Goal: Task Accomplishment & Management: Complete application form

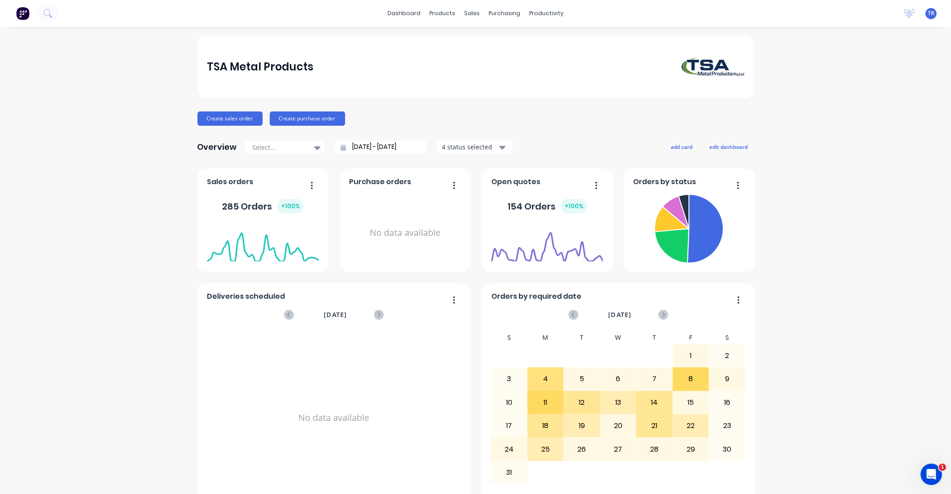
click at [238, 98] on div "TSA Metal Products" at bounding box center [475, 67] width 556 height 62
click at [240, 119] on button "Create sales order" at bounding box center [229, 118] width 65 height 14
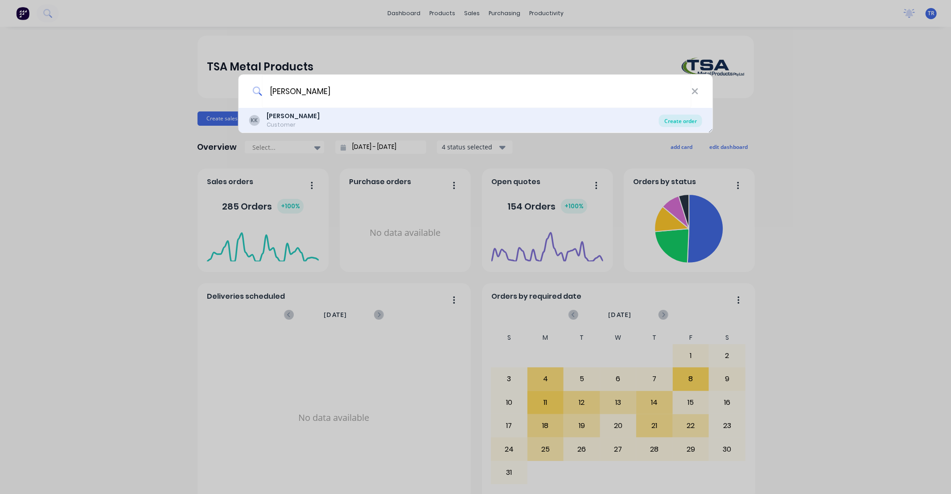
type input "[PERSON_NAME]"
click at [680, 123] on div "Create order" at bounding box center [680, 121] width 43 height 12
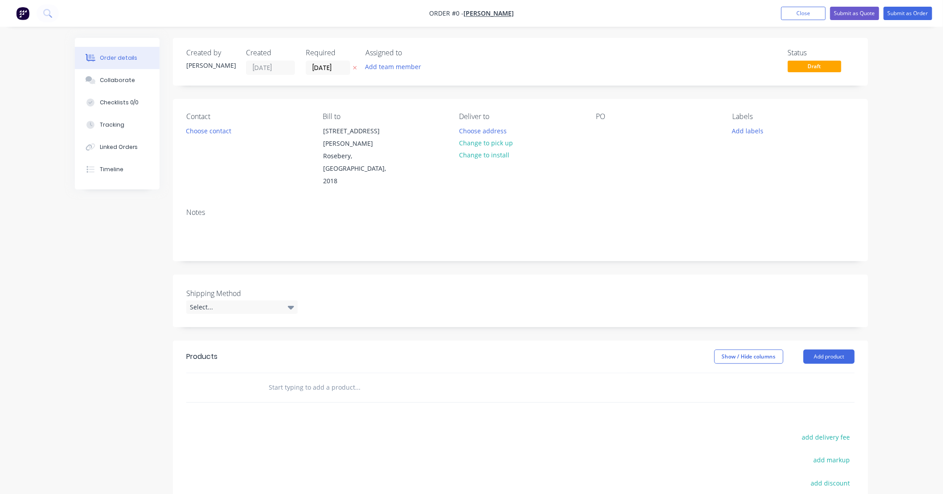
click at [311, 378] on input "text" at bounding box center [357, 387] width 178 height 18
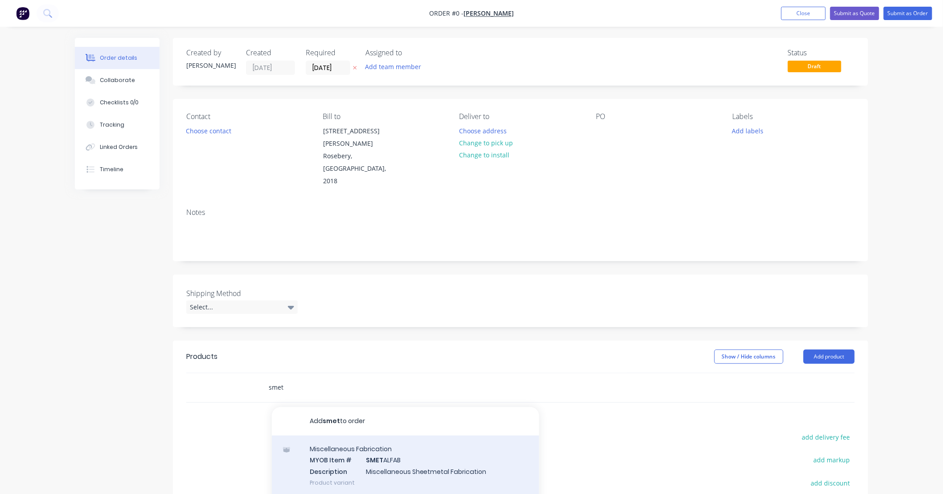
type input "smet"
click at [468, 448] on div "Miscellaneous Fabrication MYOB Item # SMET ALFAB Description Miscellaneous Shee…" at bounding box center [405, 465] width 267 height 60
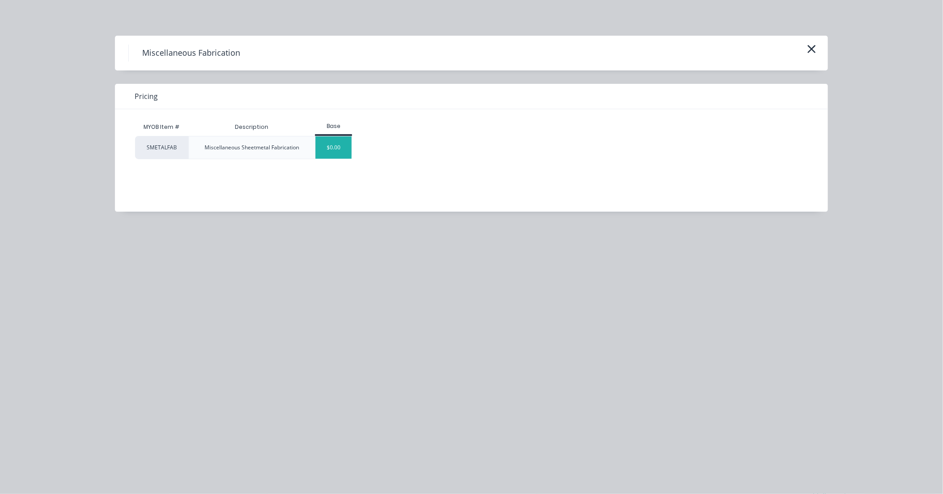
click at [336, 149] on div "$0.00" at bounding box center [334, 147] width 36 height 22
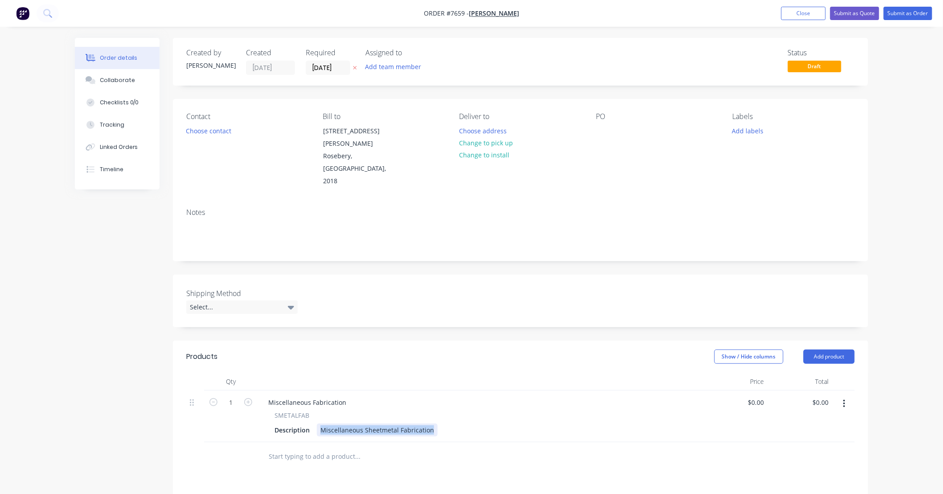
drag, startPoint x: 430, startPoint y: 407, endPoint x: 264, endPoint y: 411, distance: 166.3
click at [270, 415] on div "Miscellaneous Fabrication SMETALFAB Description Miscellaneous Sheetmetal Fabric…" at bounding box center [481, 416] width 446 height 52
drag, startPoint x: 359, startPoint y: 406, endPoint x: 369, endPoint y: 406, distance: 10.3
click at [360, 423] on div "Charter Hall -" at bounding box center [340, 429] width 47 height 13
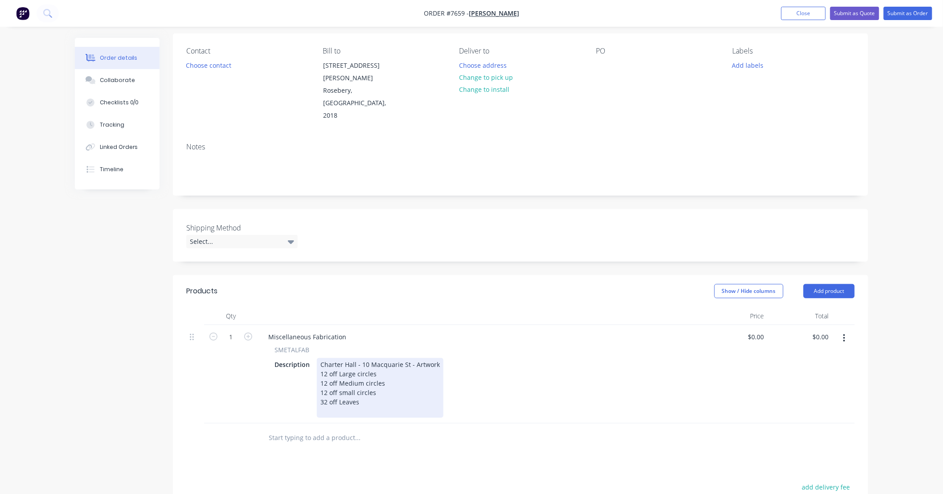
click at [381, 380] on div "Charter Hall - 10 Macquarie St - Artwork 12 off Large circles 12 off Medium cir…" at bounding box center [380, 388] width 127 height 60
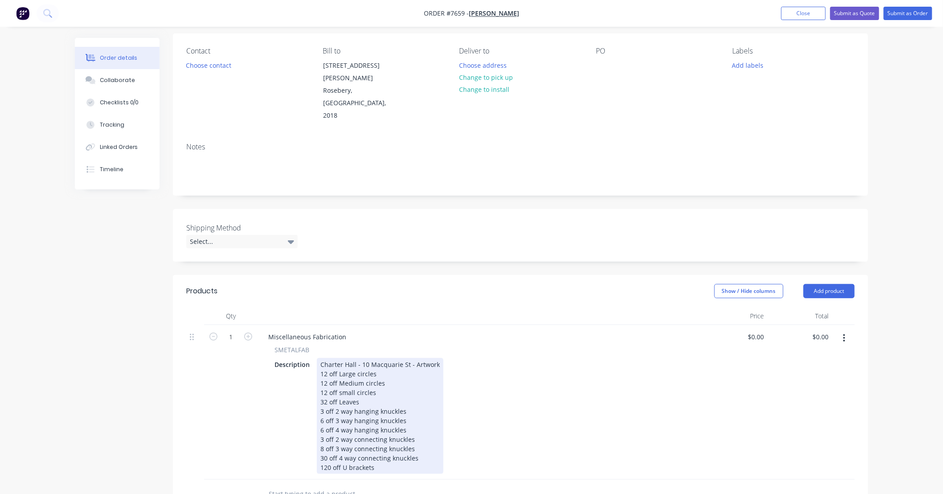
drag, startPoint x: 405, startPoint y: 445, endPoint x: 431, endPoint y: 444, distance: 26.7
click at [405, 445] on div "Charter Hall - 10 Macquarie St - Artwork 12 off Large circles 12 off Medium cir…" at bounding box center [380, 416] width 127 height 116
click at [598, 415] on div "Description Charter Hall - 10 Macquarie St - Artwork 12 off Large circles 12 of…" at bounding box center [478, 416] width 415 height 116
click at [437, 358] on div "Charter Hall - 10 Macquarie St - Artwork 12 off Large circles 12 off Medium cir…" at bounding box center [380, 416] width 127 height 116
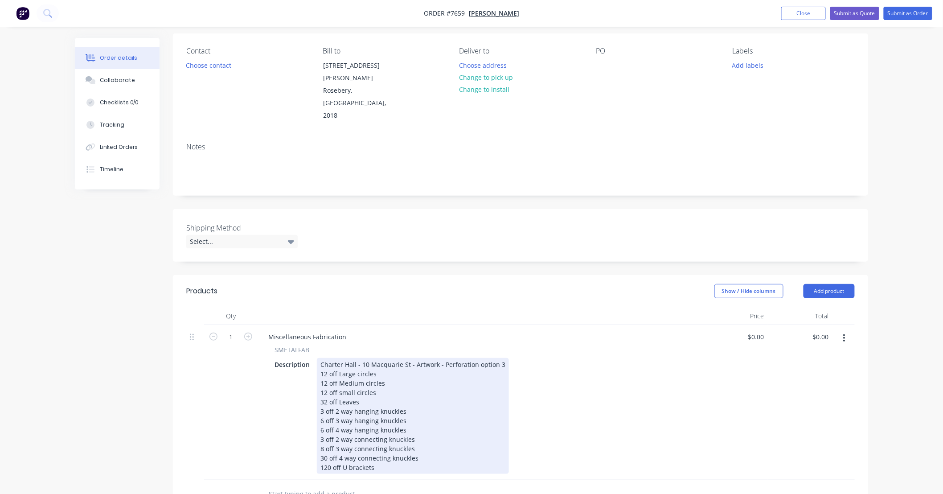
drag, startPoint x: 657, startPoint y: 413, endPoint x: 614, endPoint y: 421, distance: 44.0
click at [657, 415] on div "Description Charter Hall - 10 Macquarie St - Artwork - Perforation option 3 12 …" at bounding box center [478, 416] width 415 height 116
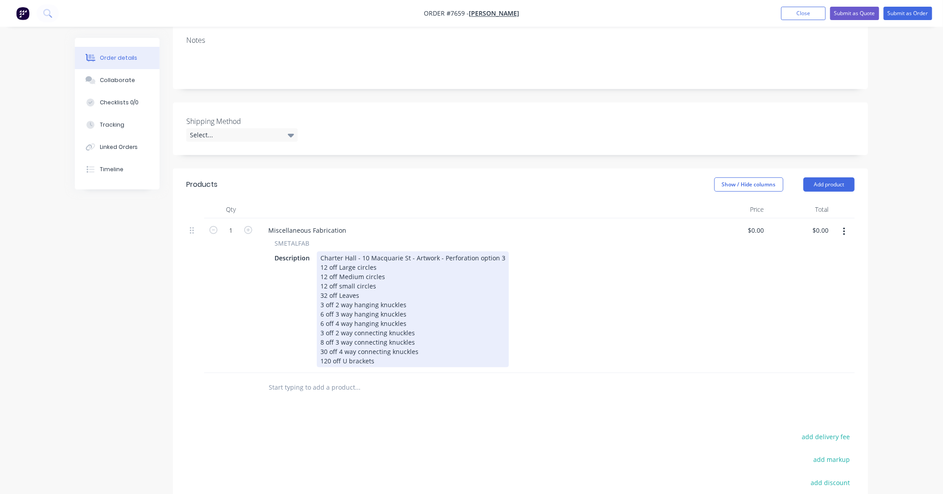
scroll to position [198, 0]
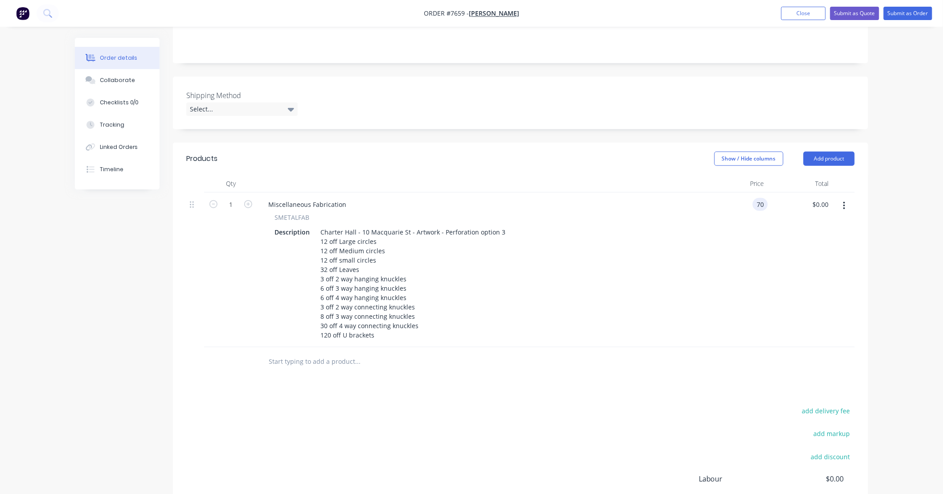
type input "$70.00"
type input "70.00"
type input "70"
type input "$70.00"
type input "$70,000.00"
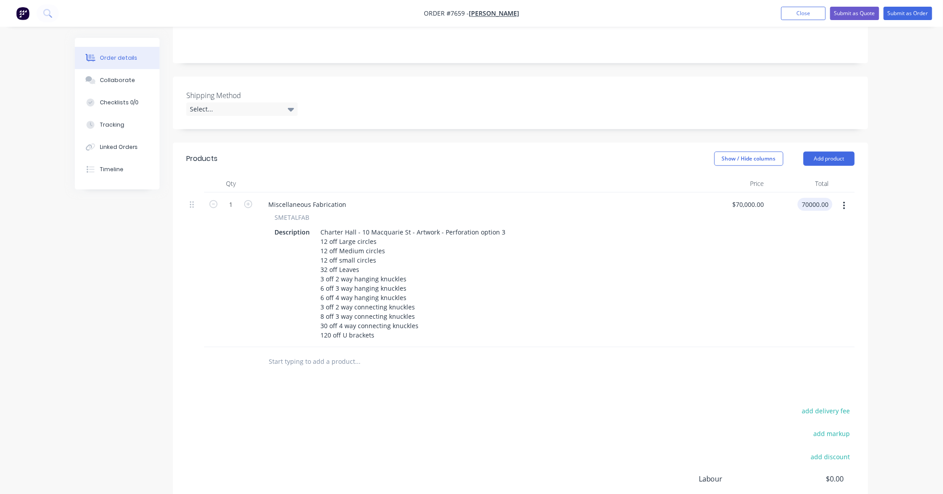
type input "$70,000.00"
click at [762, 217] on div "$70,000.00 $70,000.00" at bounding box center [735, 270] width 65 height 155
click at [604, 379] on div "Products Show / Hide columns Add product Qty Price Total 1 Miscellaneous Fabric…" at bounding box center [520, 357] width 695 height 428
click at [342, 353] on input "text" at bounding box center [357, 362] width 178 height 18
type input "\m1"
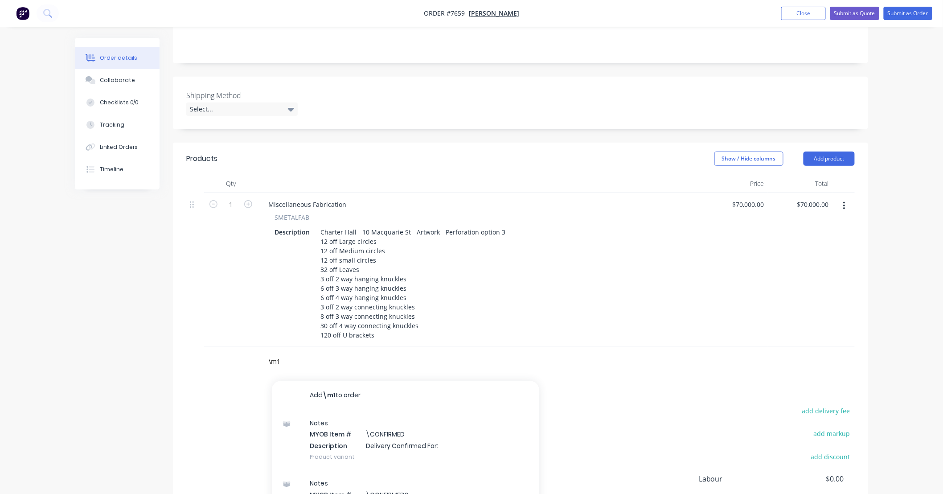
click at [464, 440] on div "Notes MYOB Item # \CONFIRMED Description Delivery Confirmed For: Product variant" at bounding box center [405, 440] width 267 height 60
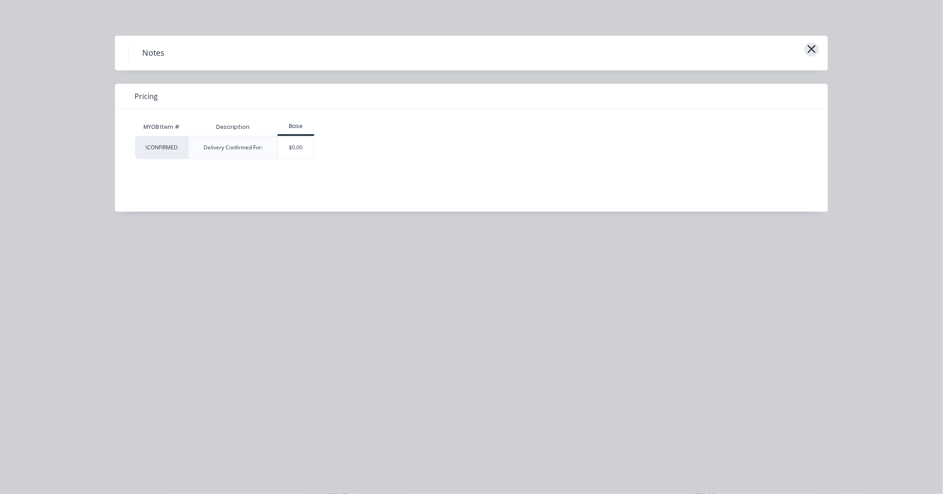
click at [809, 54] on icon "button" at bounding box center [811, 49] width 9 height 12
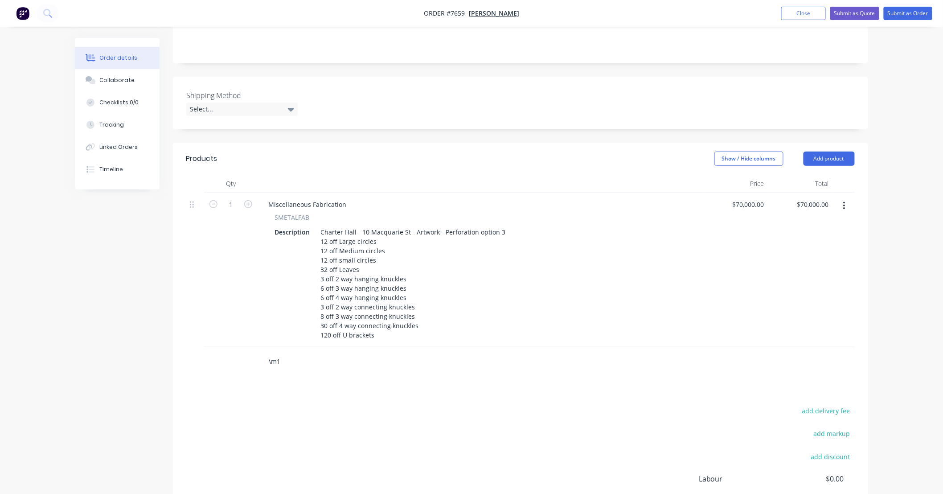
click at [300, 353] on input "\m1" at bounding box center [357, 362] width 178 height 18
click at [283, 353] on input "\m1" at bounding box center [357, 362] width 178 height 18
type input "\m1"
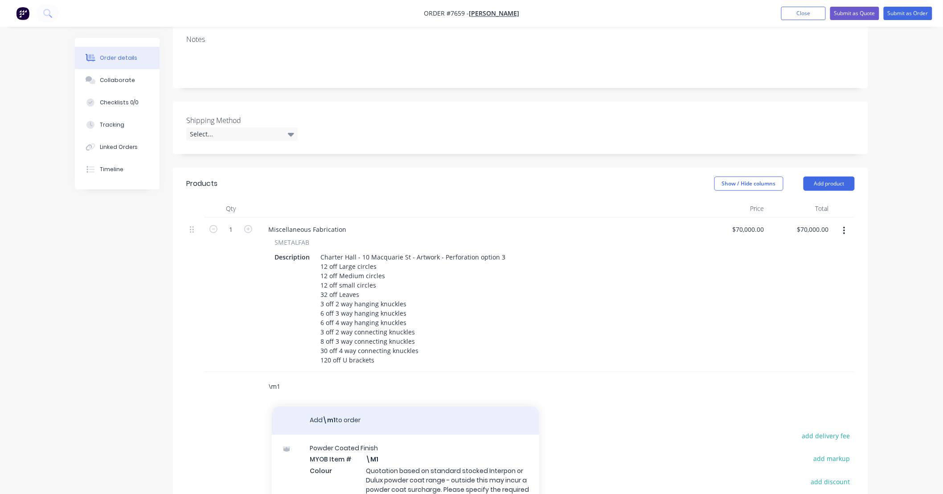
scroll to position [264, 0]
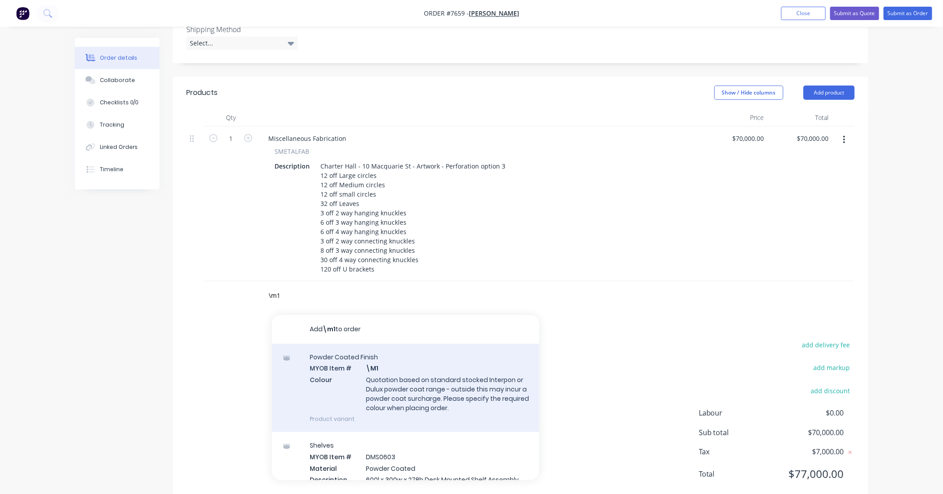
click at [433, 369] on div "Powder Coated Finish MYOB Item # \M1 Colour Quotation based on standard stocked…" at bounding box center [405, 388] width 267 height 88
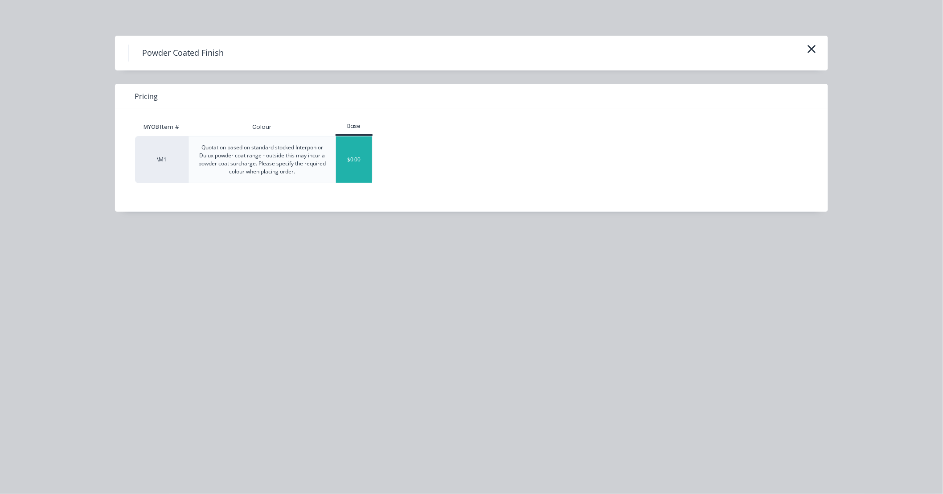
click at [368, 156] on div "$0.00" at bounding box center [354, 159] width 36 height 46
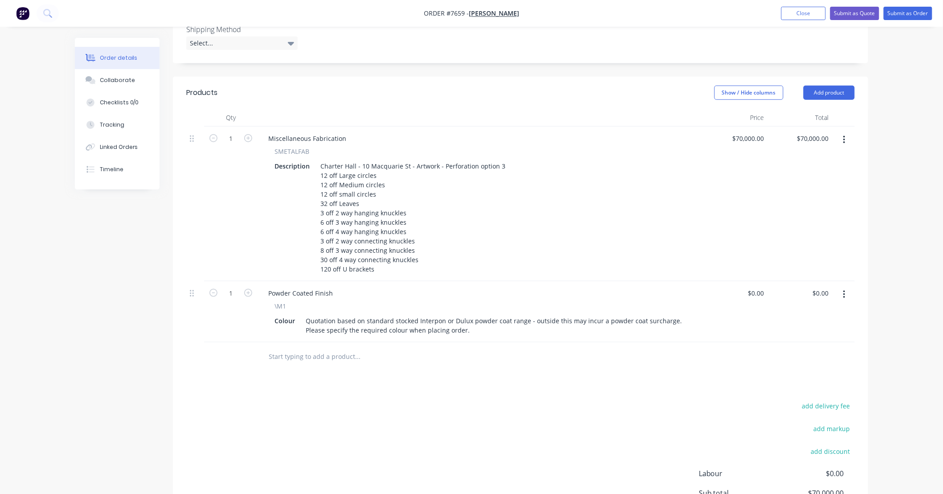
click at [382, 348] on input "text" at bounding box center [357, 357] width 178 height 18
click at [431, 368] on div "Products Show / Hide columns Add product Qty Price Total 1 Miscellaneous Fabric…" at bounding box center [520, 321] width 695 height 489
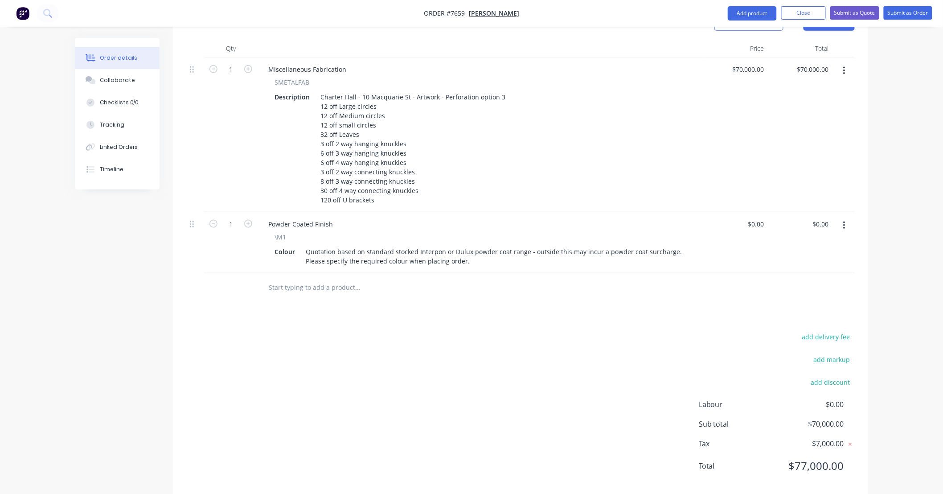
click at [531, 337] on div "add delivery fee add markup add discount Labour $0.00 Sub total $70,000.00 Tax …" at bounding box center [520, 407] width 669 height 152
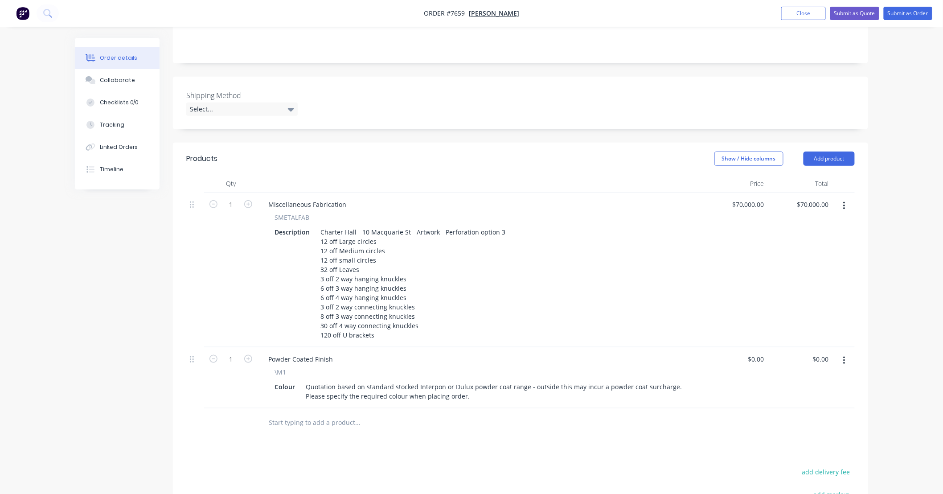
scroll to position [264, 0]
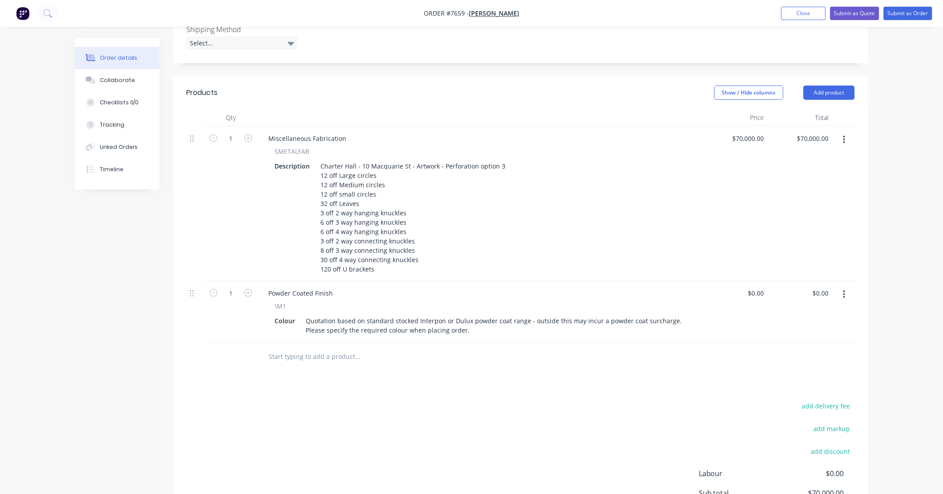
click at [478, 370] on div "Products Show / Hide columns Add product Qty Price Total 1 Miscellaneous Fabric…" at bounding box center [520, 321] width 695 height 489
click at [891, 330] on div "Order details Collaborate Checklists 0/0 Tracking Linked Orders Timeline Order …" at bounding box center [471, 157] width 943 height 843
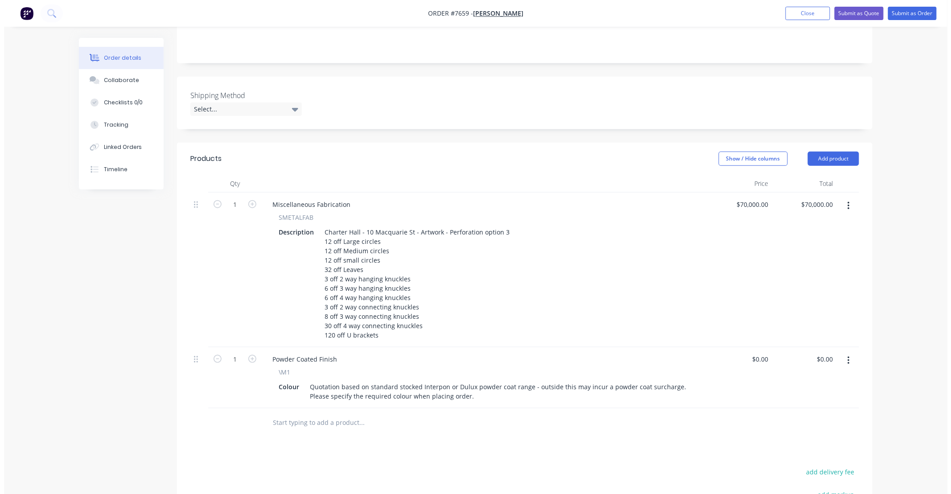
scroll to position [0, 0]
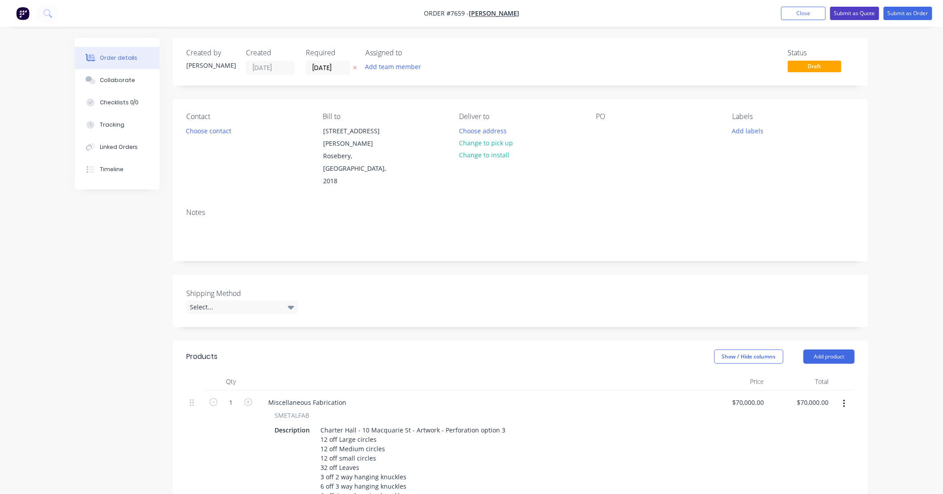
click at [852, 12] on button "Submit as Quote" at bounding box center [854, 13] width 49 height 13
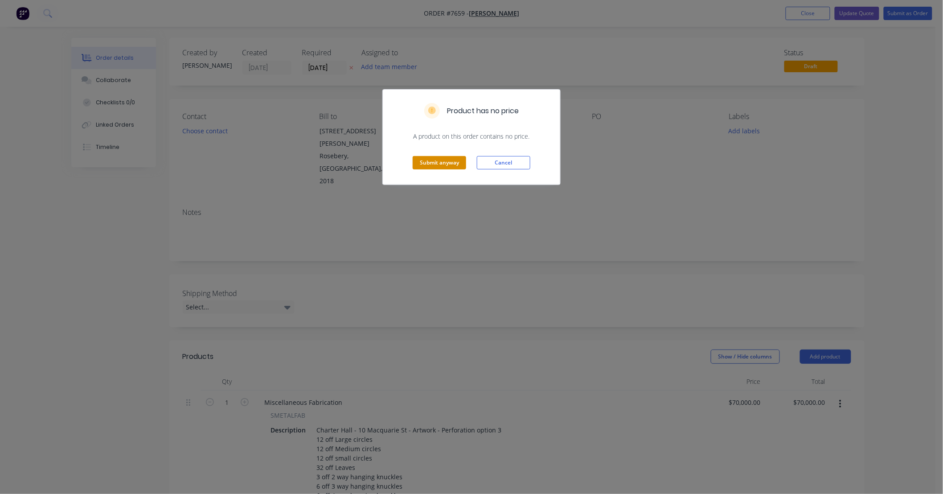
click at [452, 161] on button "Submit anyway" at bounding box center [439, 162] width 53 height 13
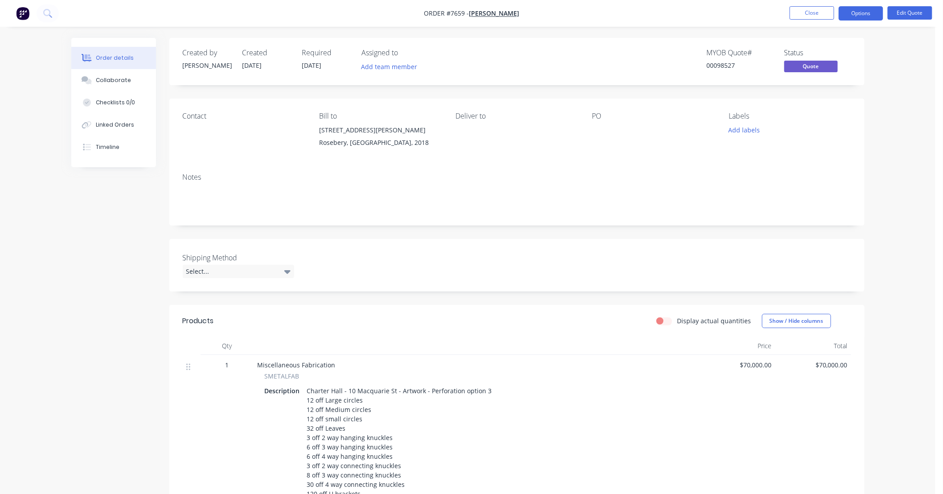
click at [900, 192] on div "Order details Collaborate Checklists 0/0 Linked Orders Timeline Order details C…" at bounding box center [468, 351] width 936 height 702
click at [900, 177] on div "Order details Collaborate Checklists 0/0 Linked Orders Timeline Order details C…" at bounding box center [468, 351] width 936 height 702
click at [870, 10] on button "Options" at bounding box center [861, 13] width 45 height 14
click at [850, 58] on div "Quote" at bounding box center [834, 54] width 82 height 13
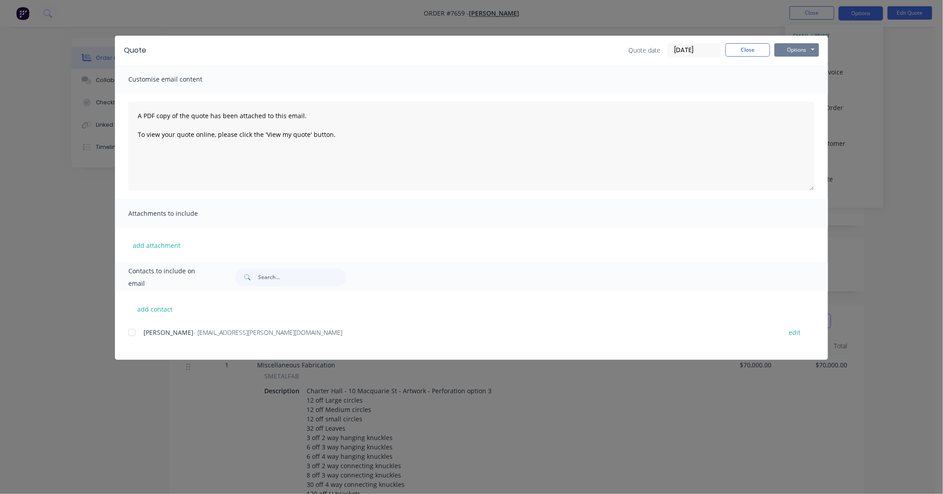
click at [800, 50] on button "Options" at bounding box center [797, 49] width 45 height 13
click at [811, 62] on button "Preview" at bounding box center [803, 65] width 57 height 15
click at [747, 49] on button "Close" at bounding box center [748, 49] width 45 height 13
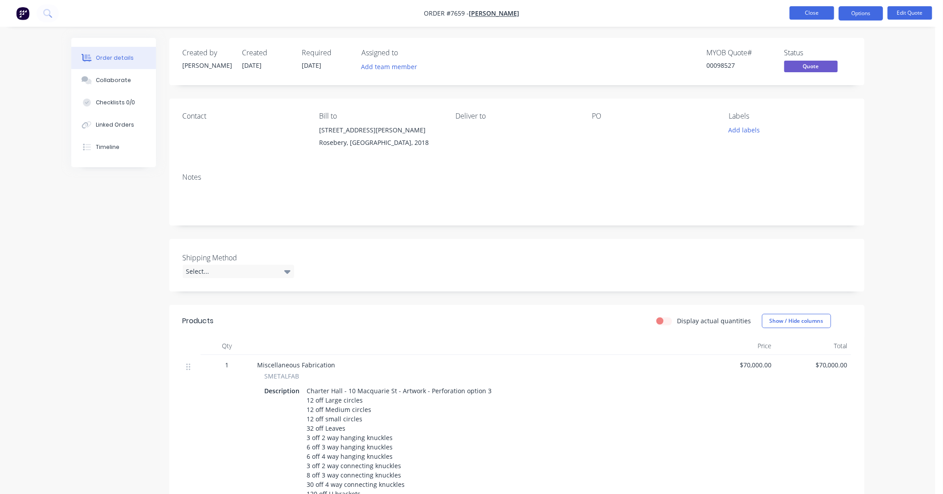
click at [813, 13] on button "Close" at bounding box center [812, 12] width 45 height 13
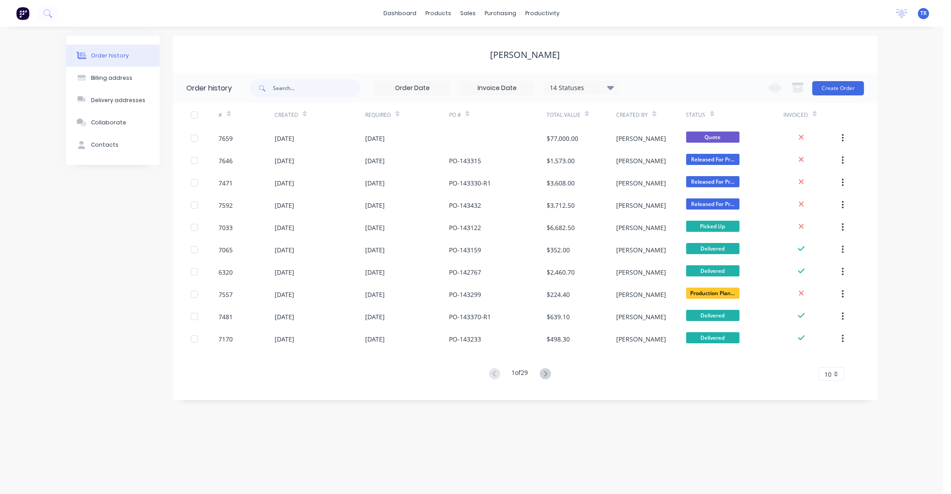
click at [907, 185] on div "Order history Billing address Delivery addresses Collaborate Contacts [PERSON_N…" at bounding box center [471, 260] width 943 height 467
